Goal: Check status

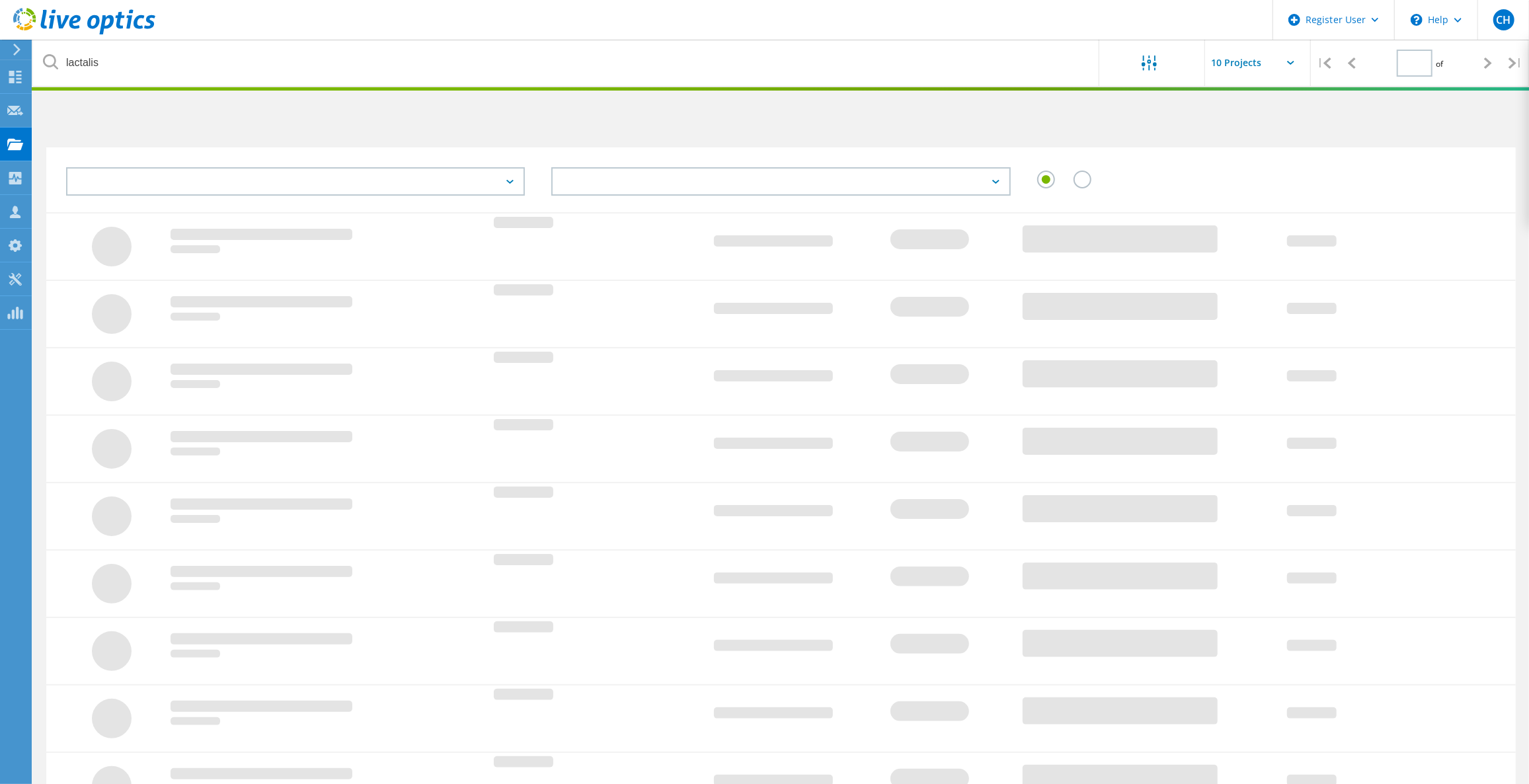
type input "1"
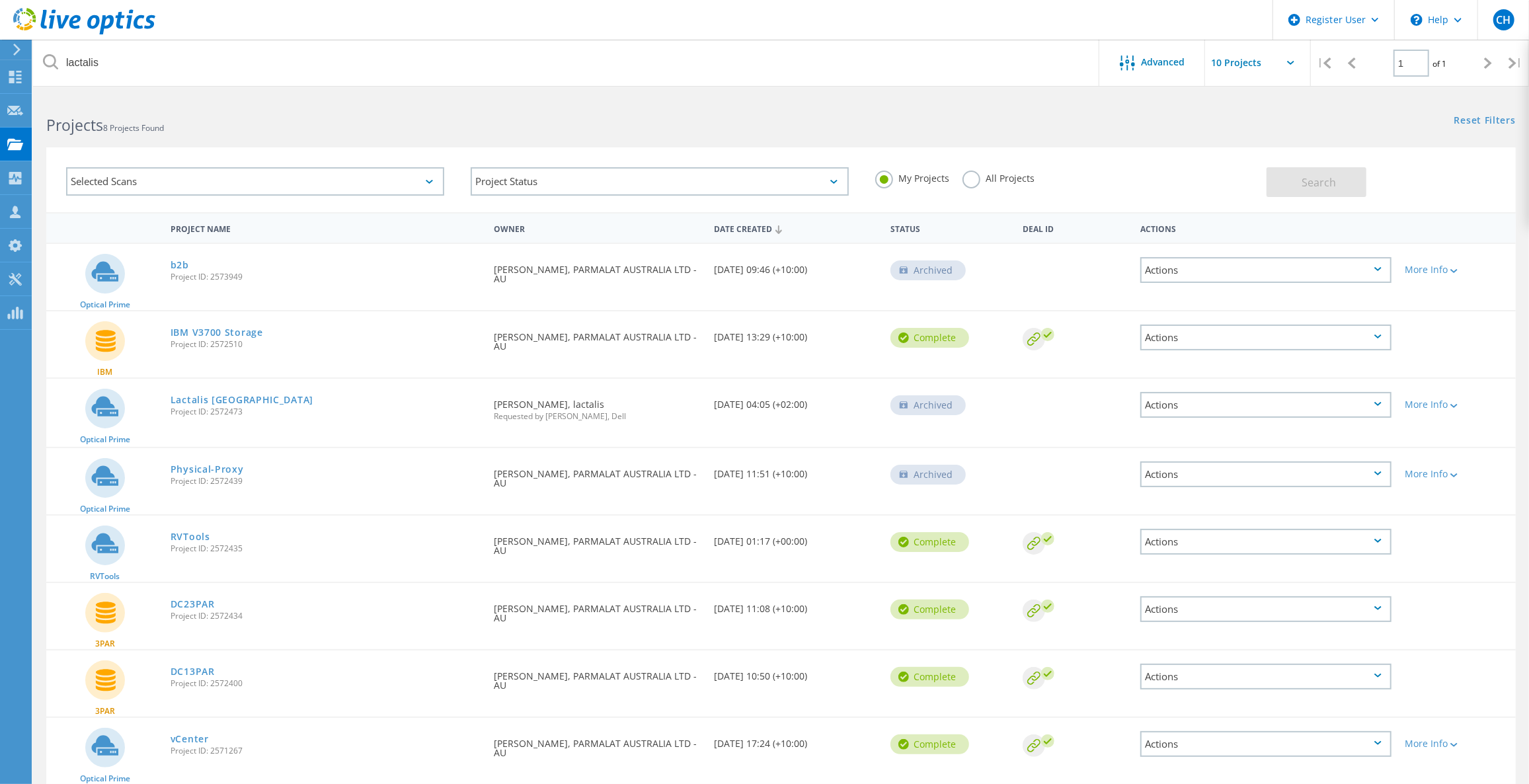
scroll to position [52, 0]
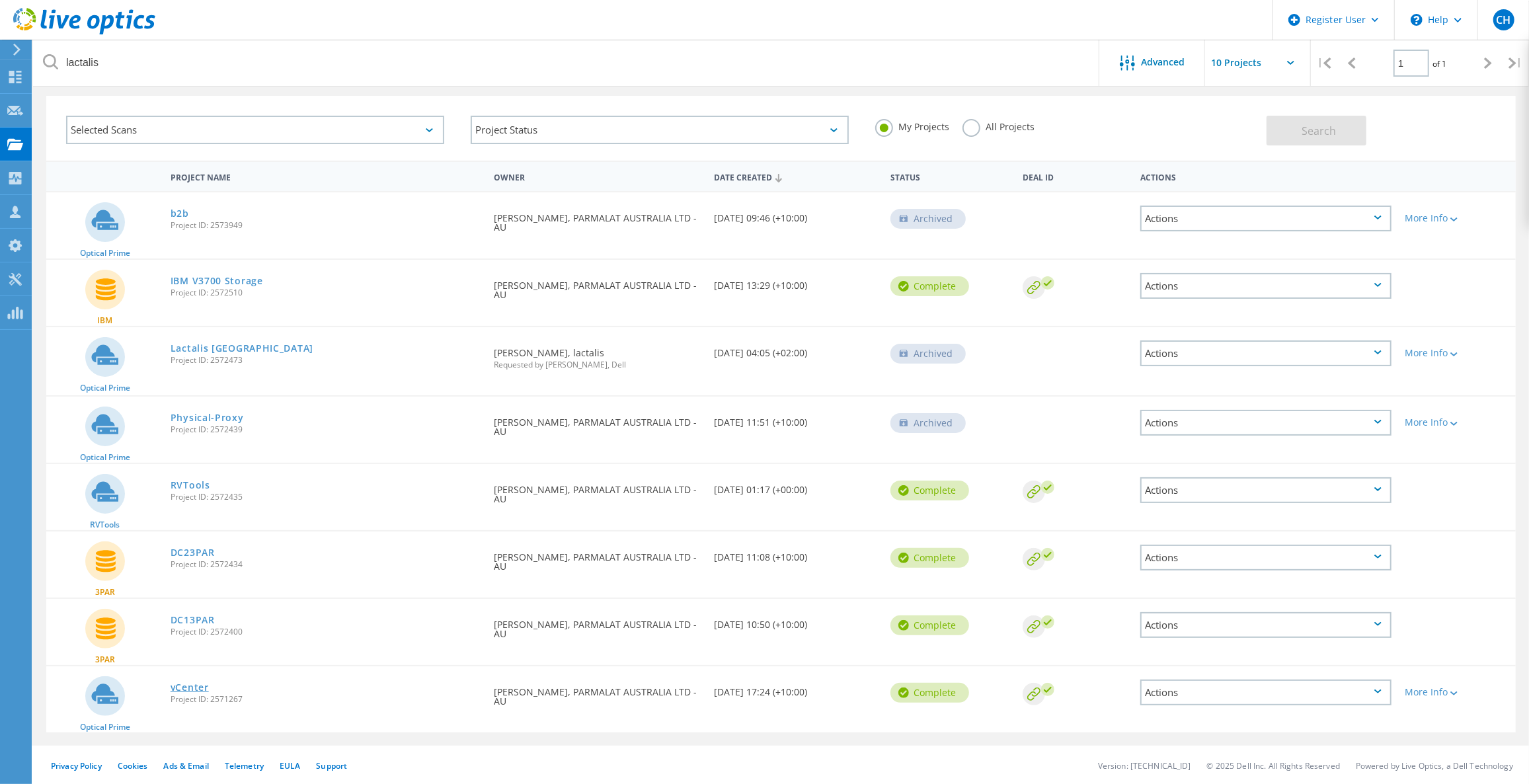
click at [200, 686] on link "vCenter" at bounding box center [189, 687] width 38 height 9
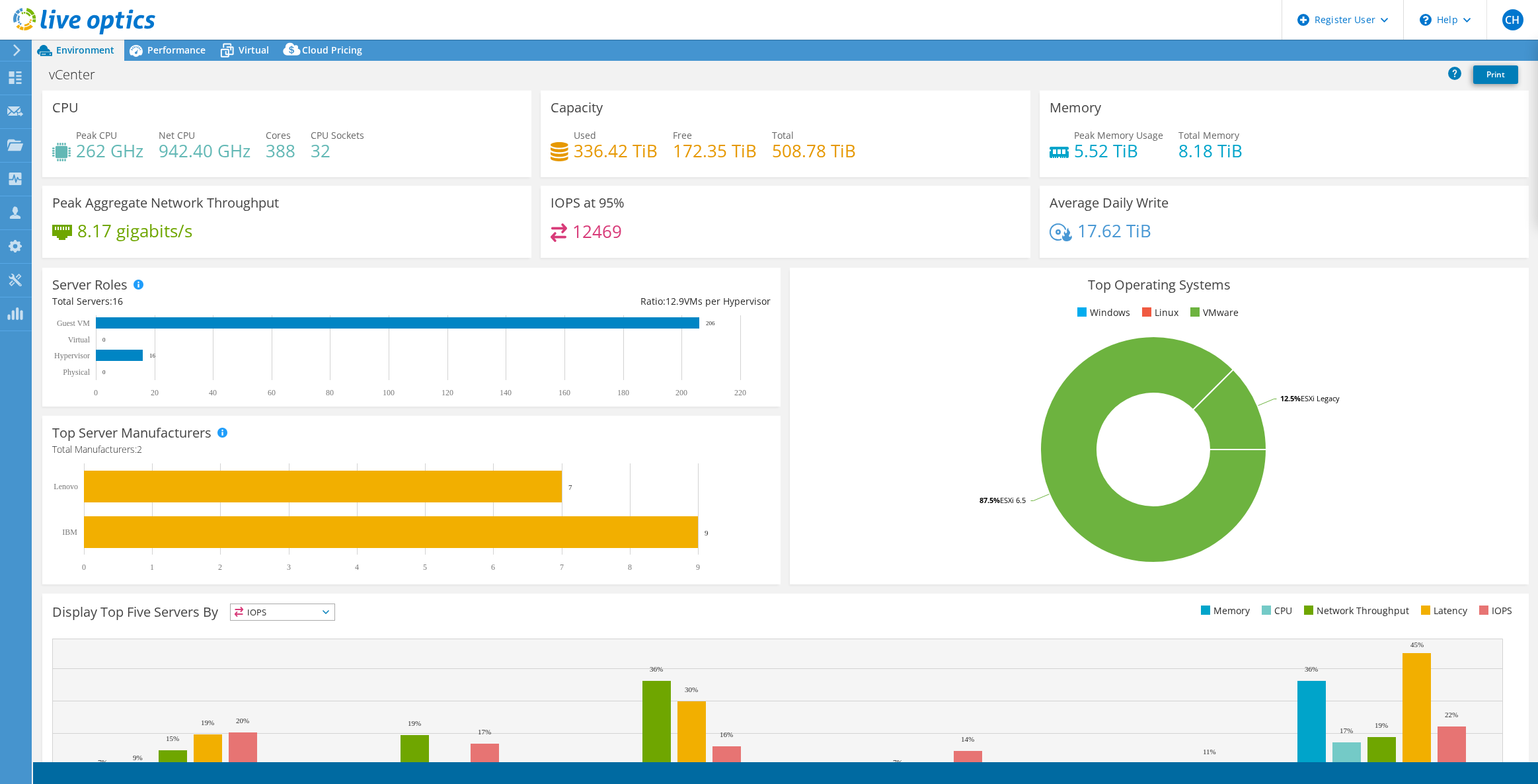
select select "[GEOGRAPHIC_DATA]"
select select "USD"
